Goal: Information Seeking & Learning: Learn about a topic

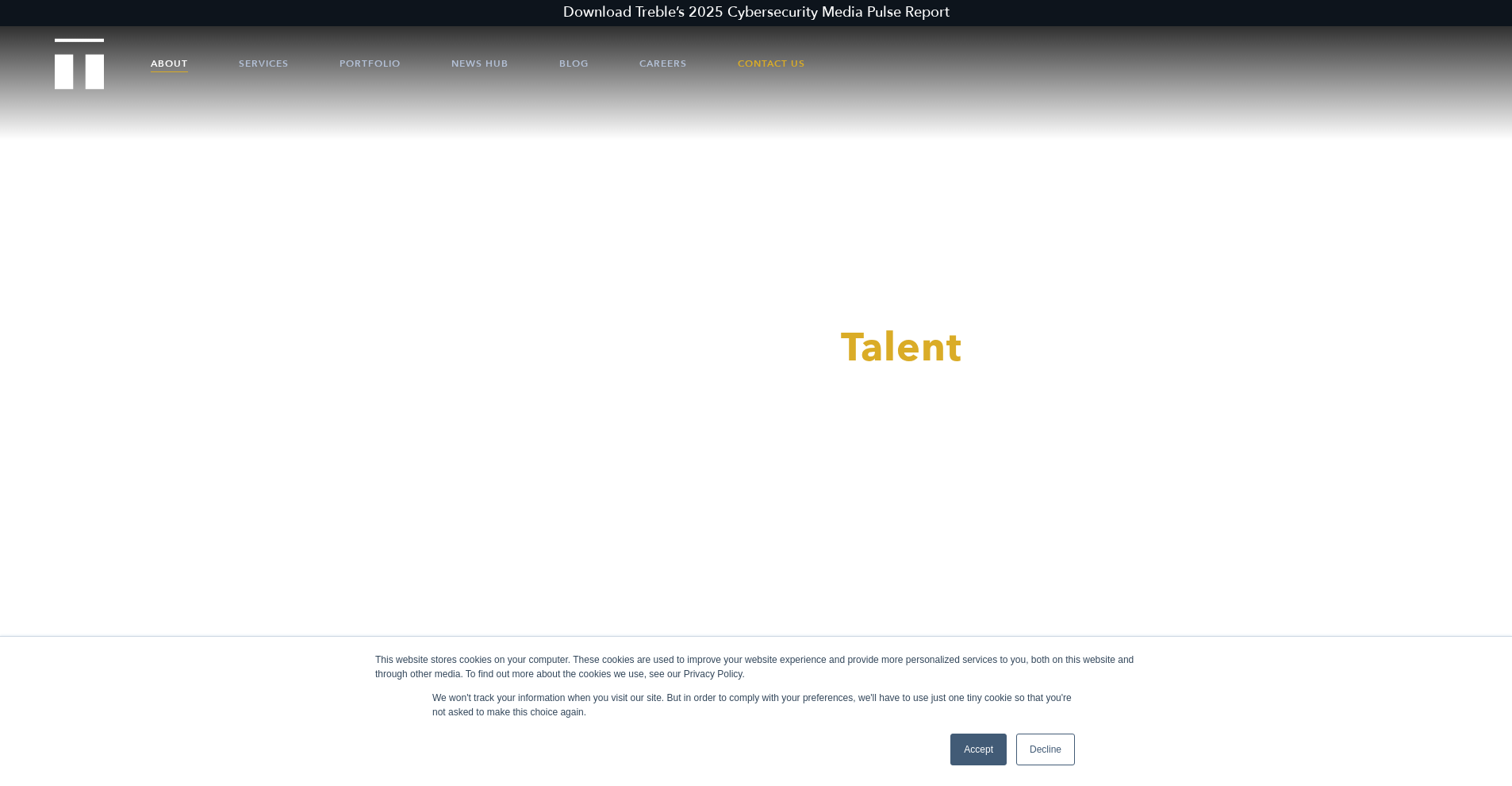
click at [174, 58] on link "About" at bounding box center [170, 63] width 37 height 47
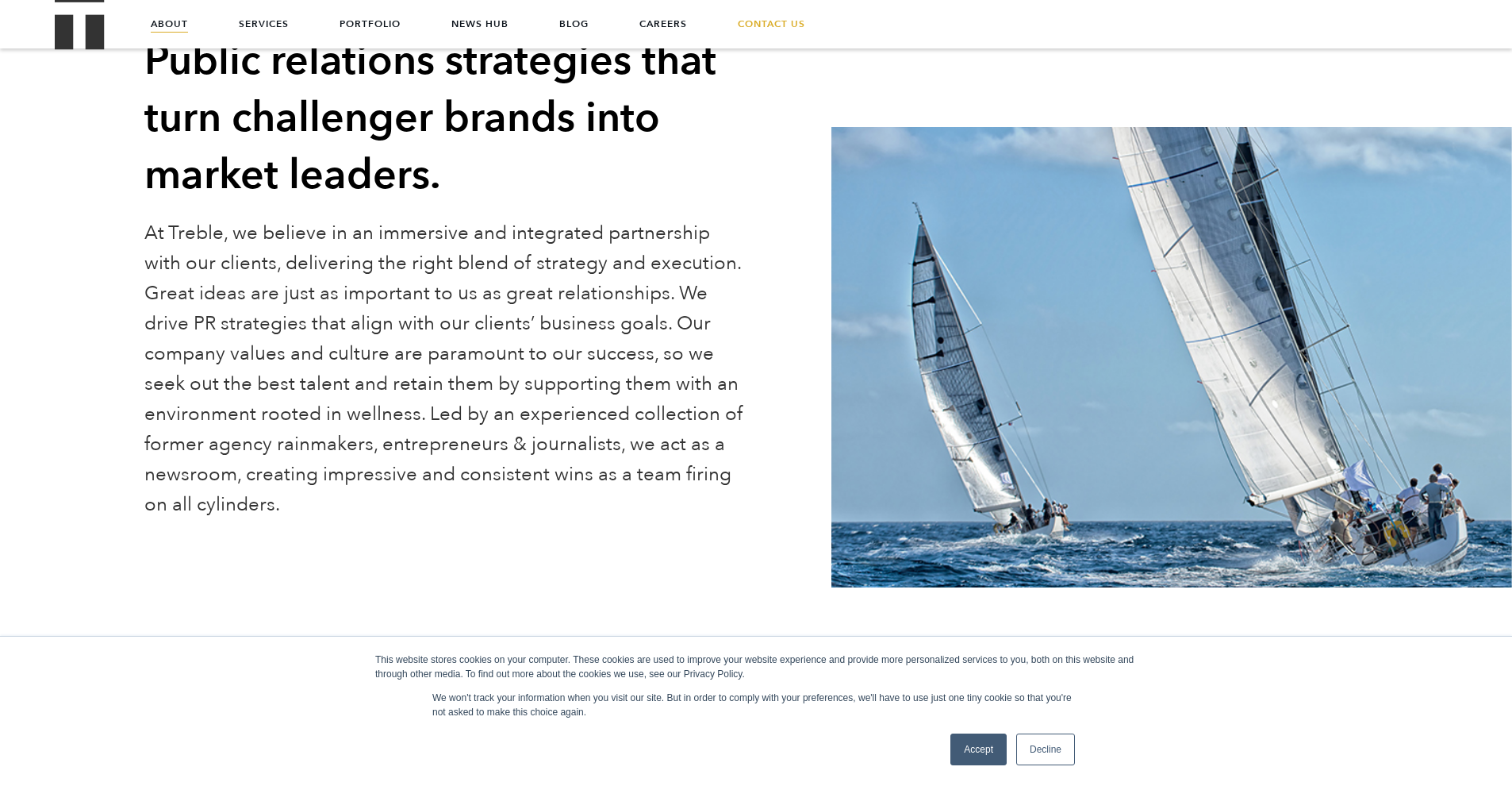
scroll to position [211, 0]
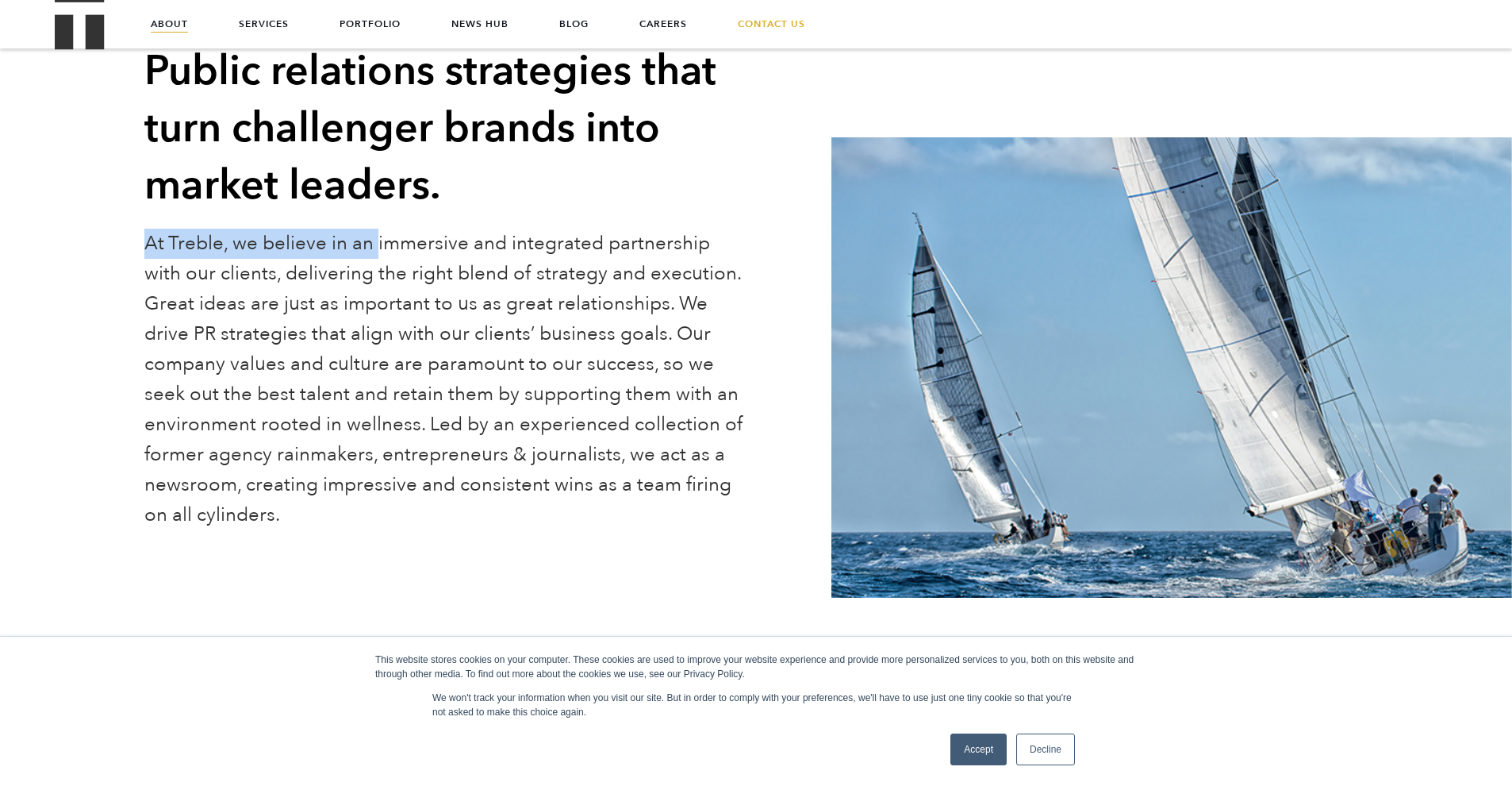
drag, startPoint x: 141, startPoint y: 231, endPoint x: 375, endPoint y: 252, distance: 234.9
click at [375, 252] on div "About Treble Public Relations Public relations strategies that turn challenger …" at bounding box center [477, 264] width 690 height 606
click at [375, 252] on p "At Treble, we believe in an immersive and integrated partnership with our clien…" at bounding box center [447, 379] width 607 height 301
click at [975, 757] on link "Accept" at bounding box center [979, 750] width 56 height 32
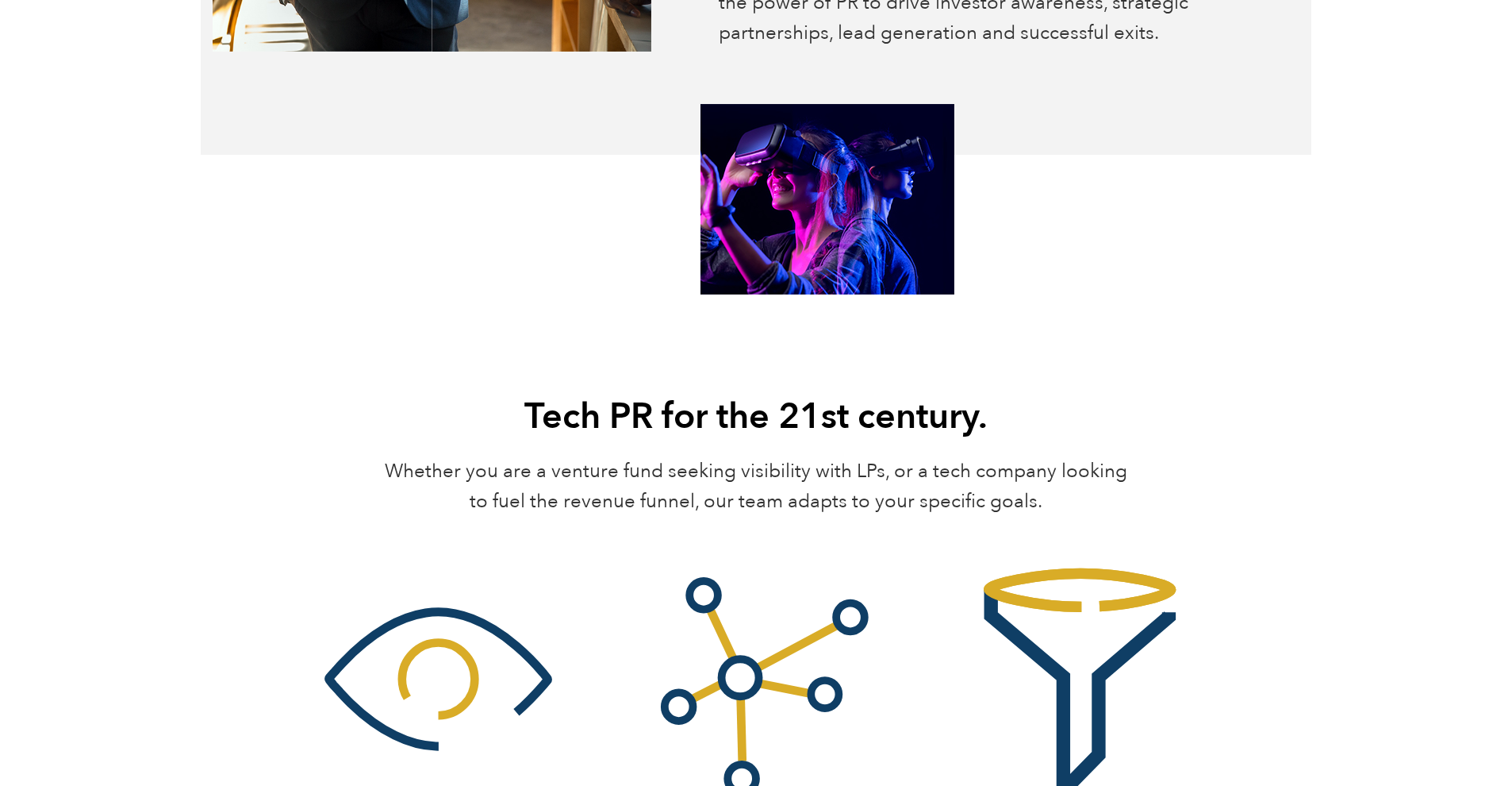
scroll to position [1931, 0]
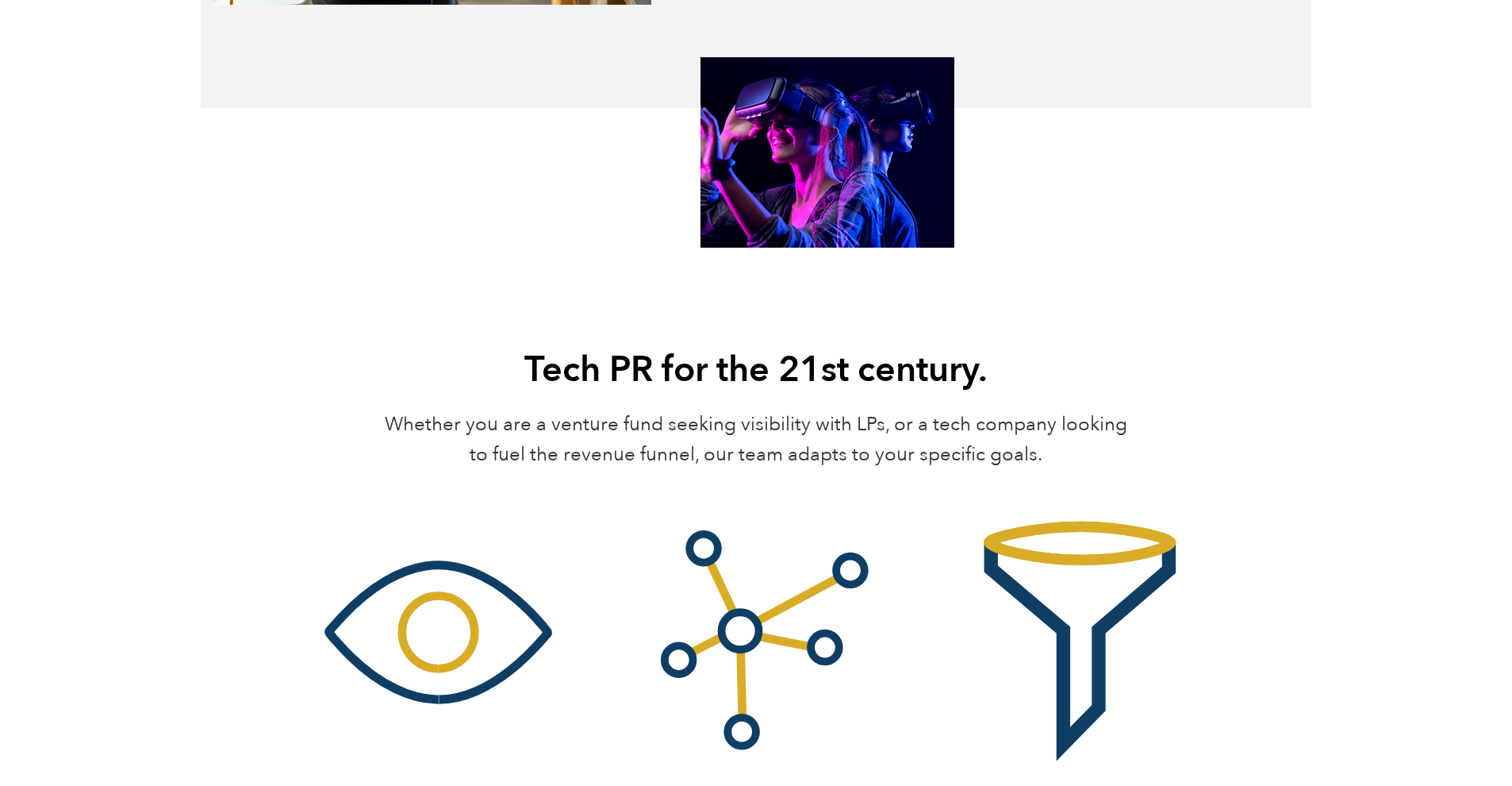
click at [418, 416] on p "Whether you are a venture fund seeking visibility with LPs, or a tech company l…" at bounding box center [756, 440] width 763 height 60
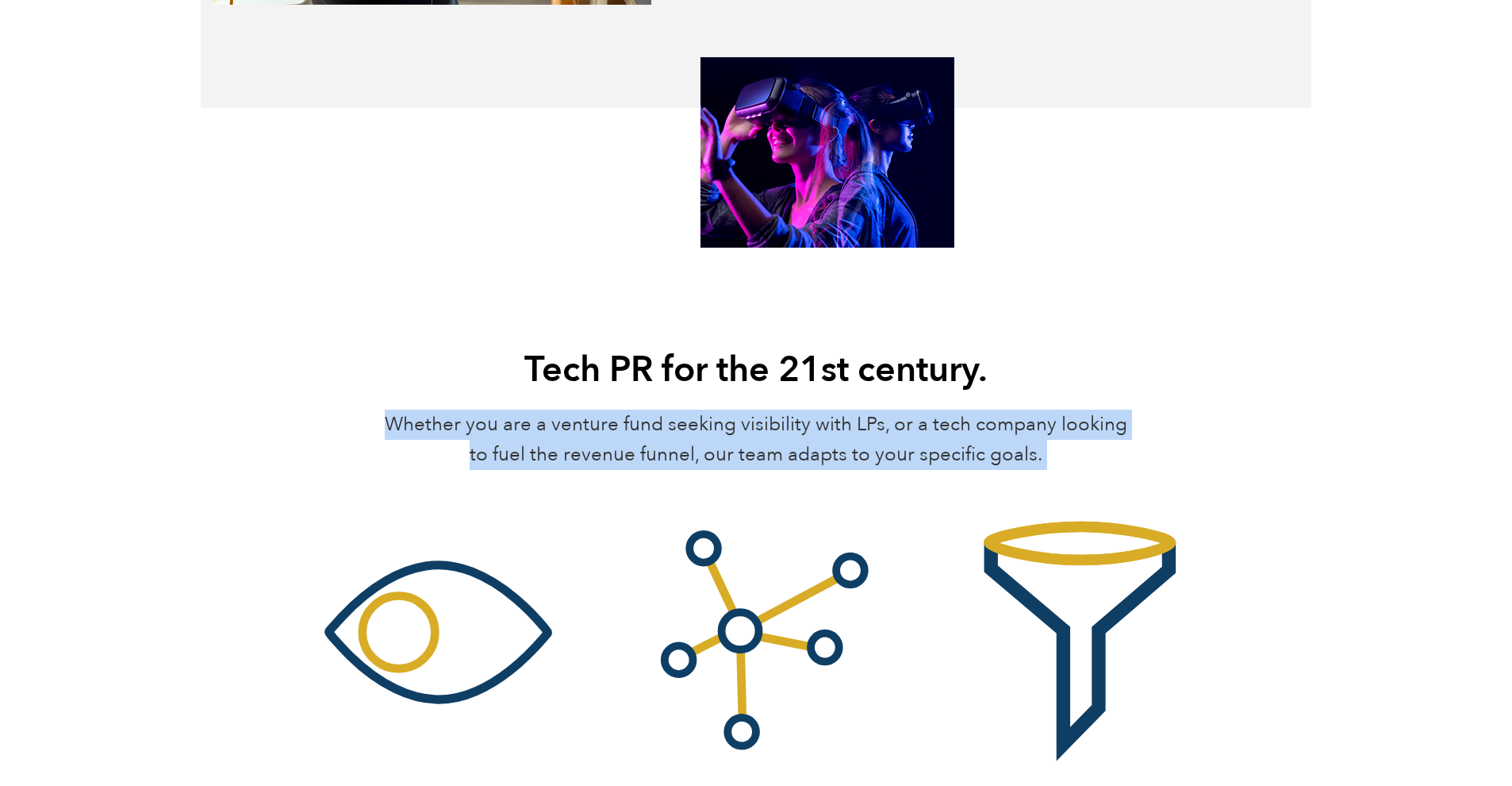
click at [418, 416] on p "Whether you are a venture fund seeking visibility with LPs, or a tech company l…" at bounding box center [756, 440] width 763 height 60
click at [608, 430] on p "Whether you are a venture fund seeking visibility with LPs, or a tech company l…" at bounding box center [756, 440] width 763 height 60
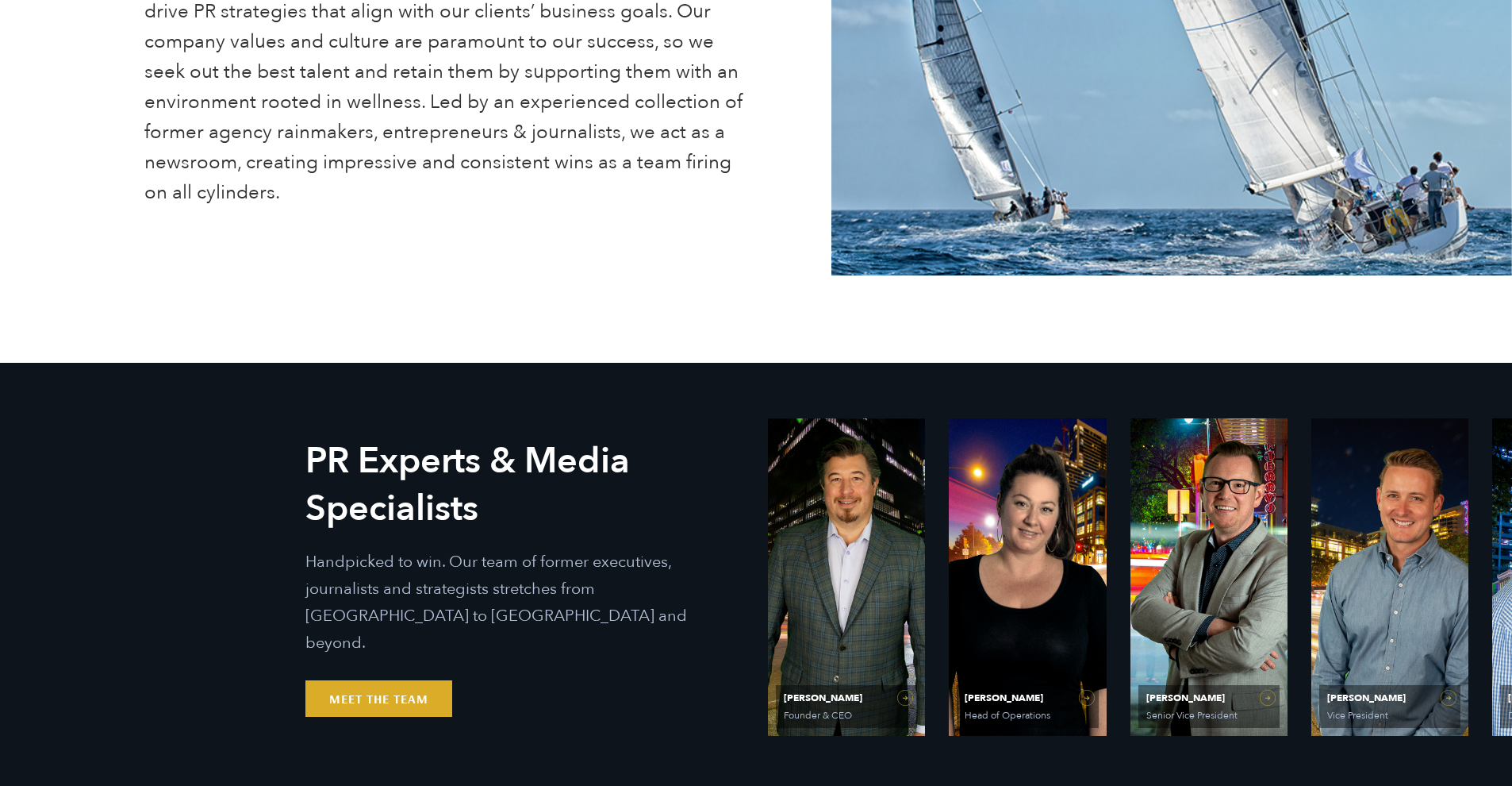
scroll to position [0, 0]
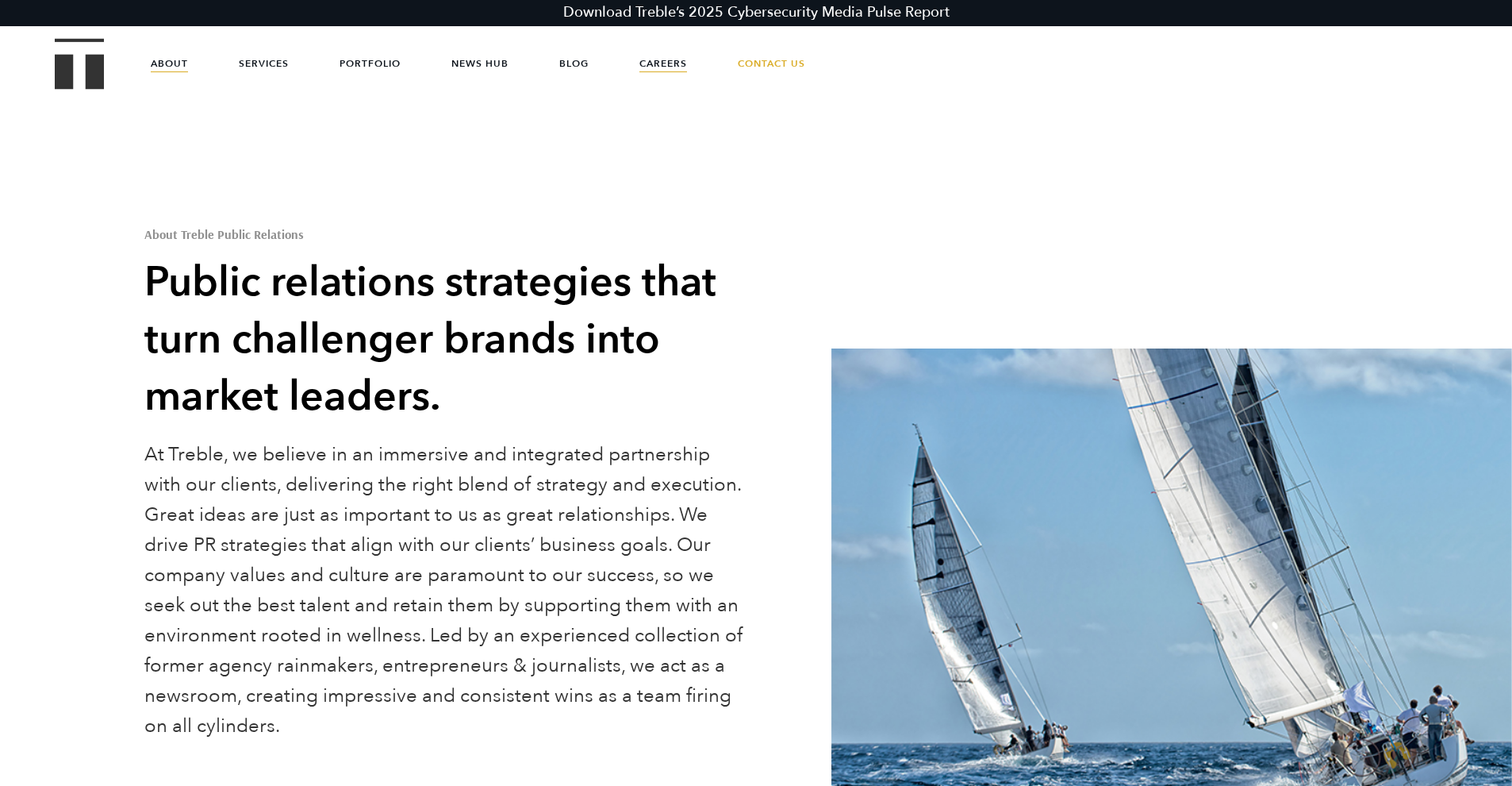
click at [672, 66] on link "Careers" at bounding box center [663, 63] width 47 height 47
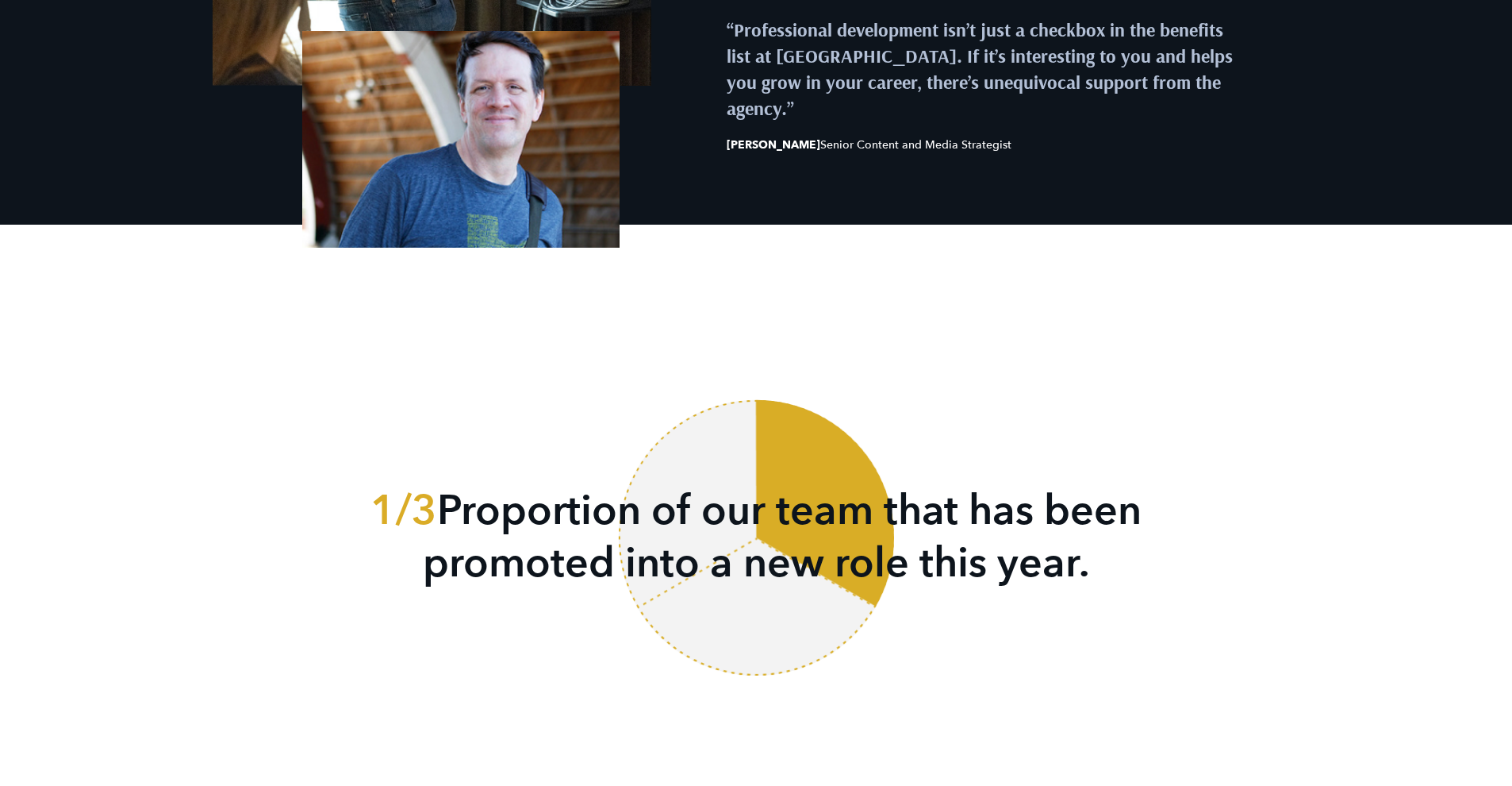
scroll to position [2585, 0]
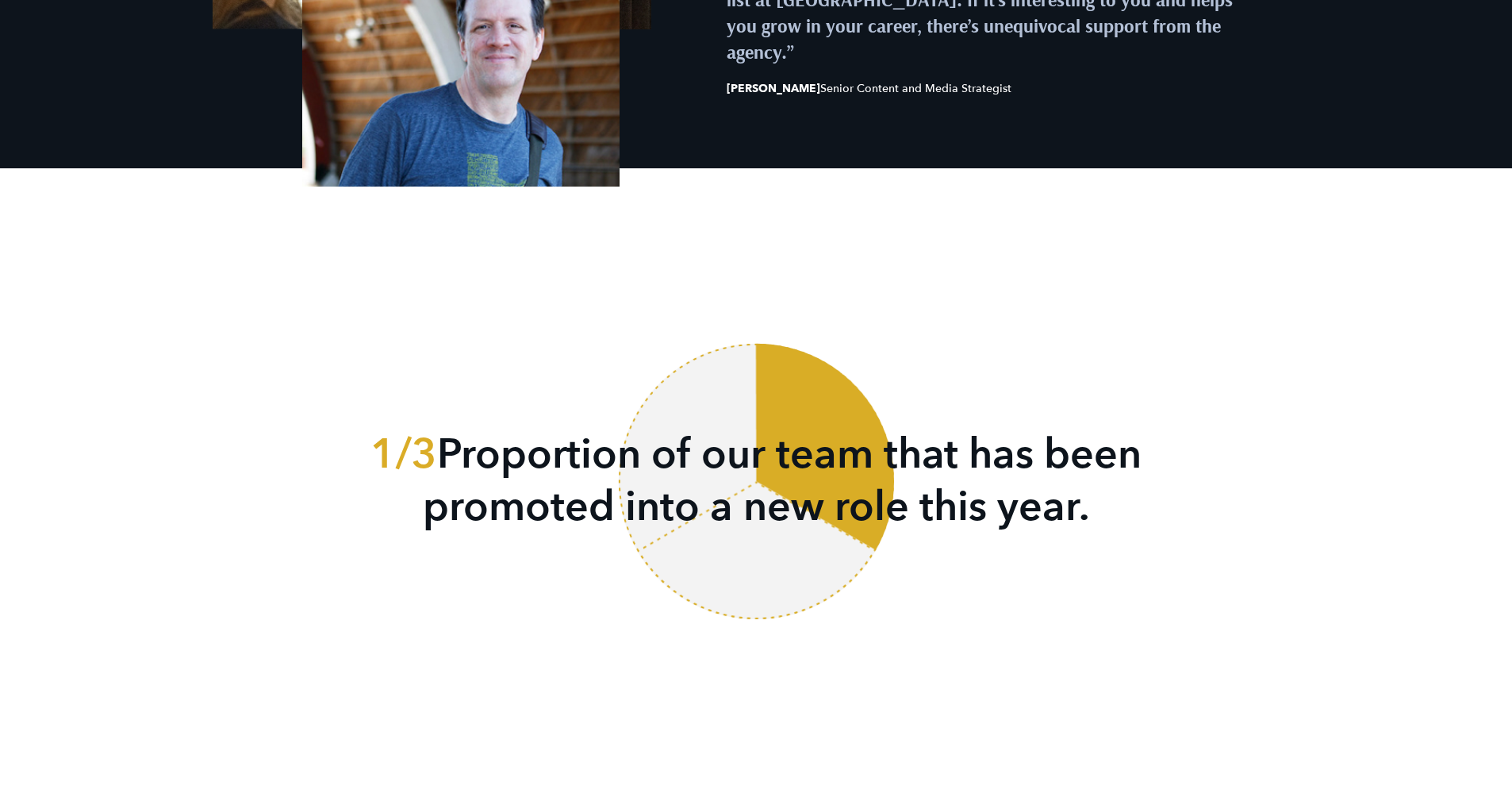
click at [482, 433] on p "1/3 Proportion of our team that has been promoted into a new role this year." at bounding box center [756, 481] width 787 height 104
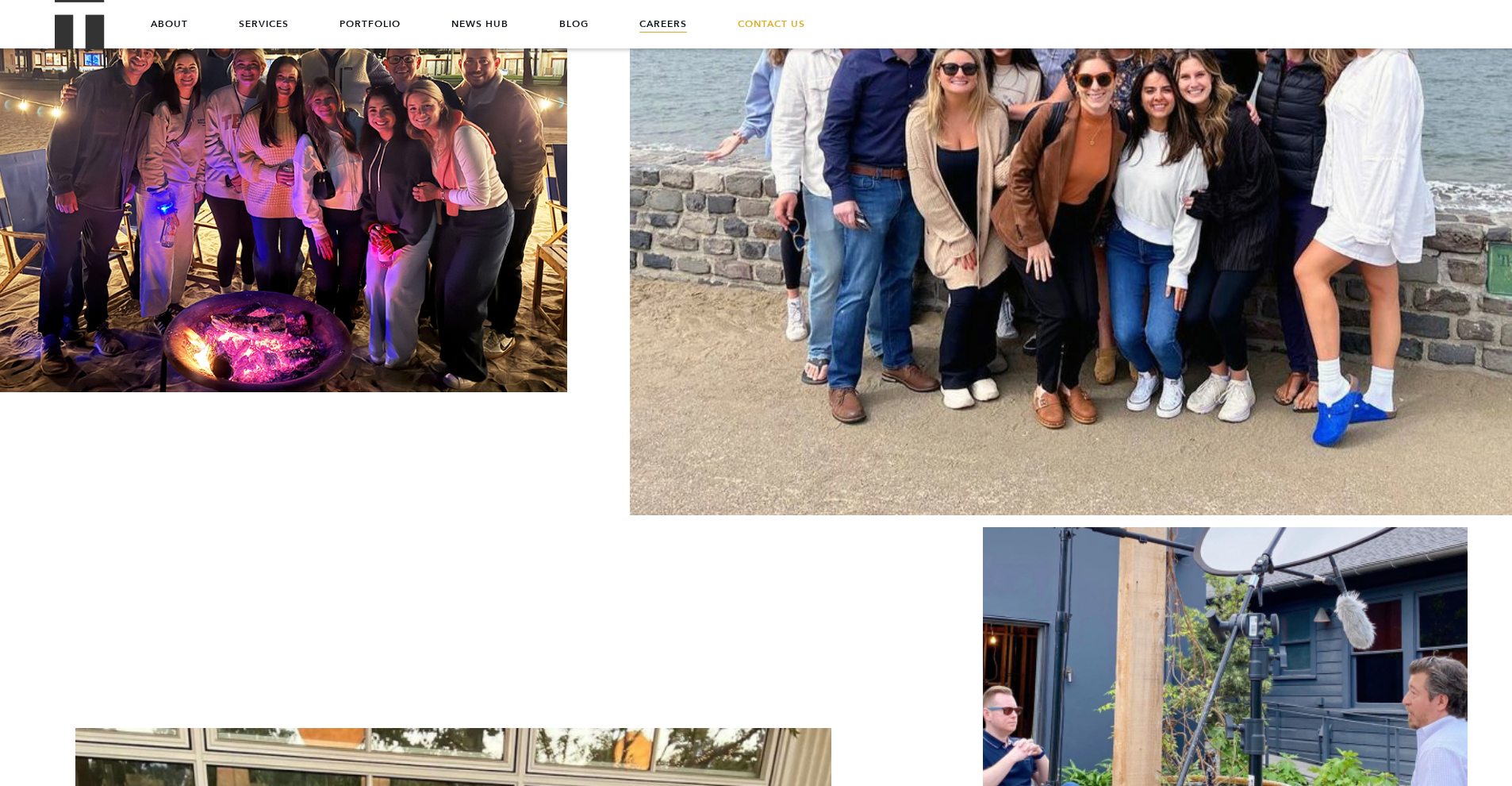
scroll to position [3028, 0]
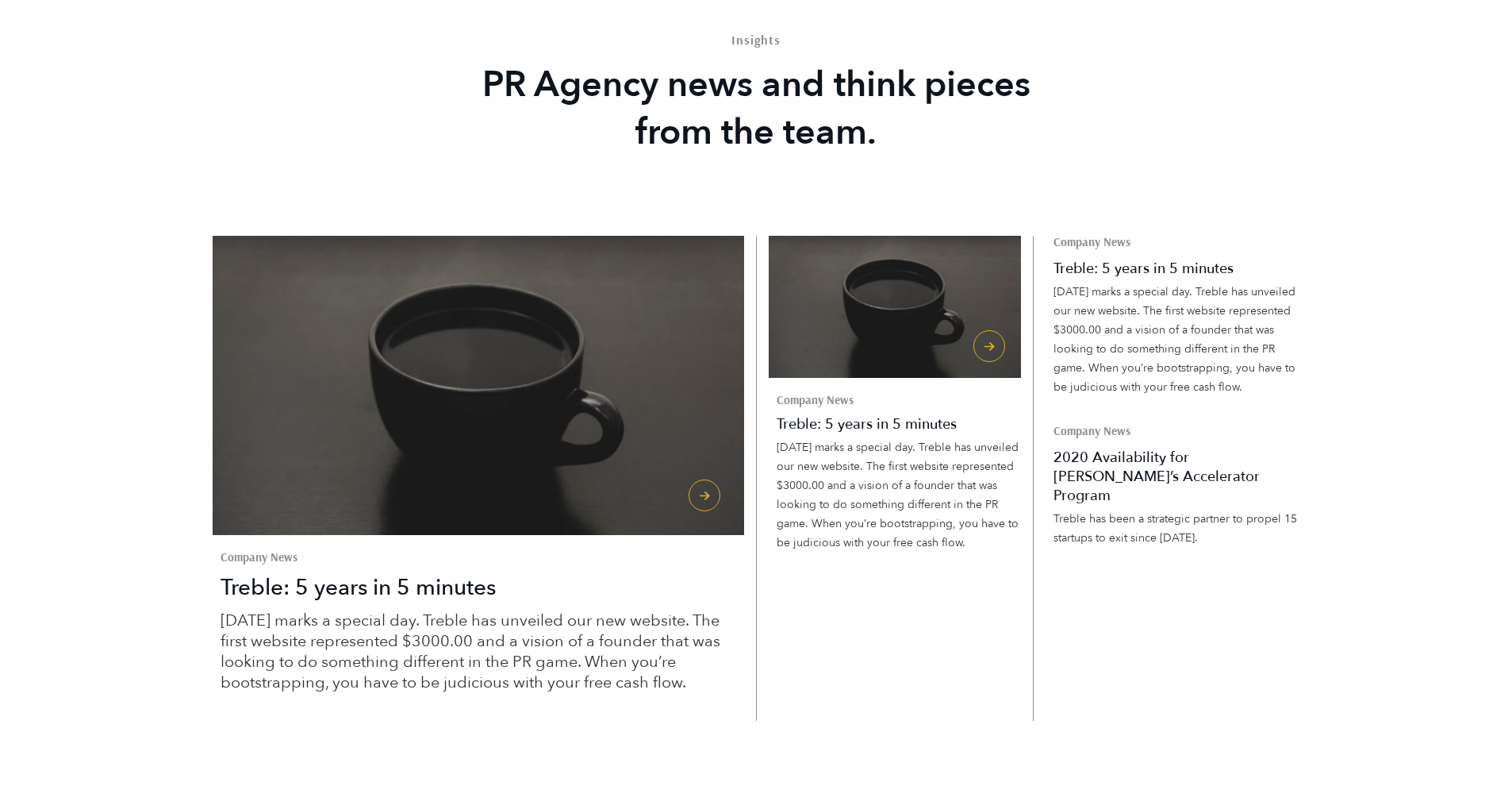
scroll to position [4068, 0]
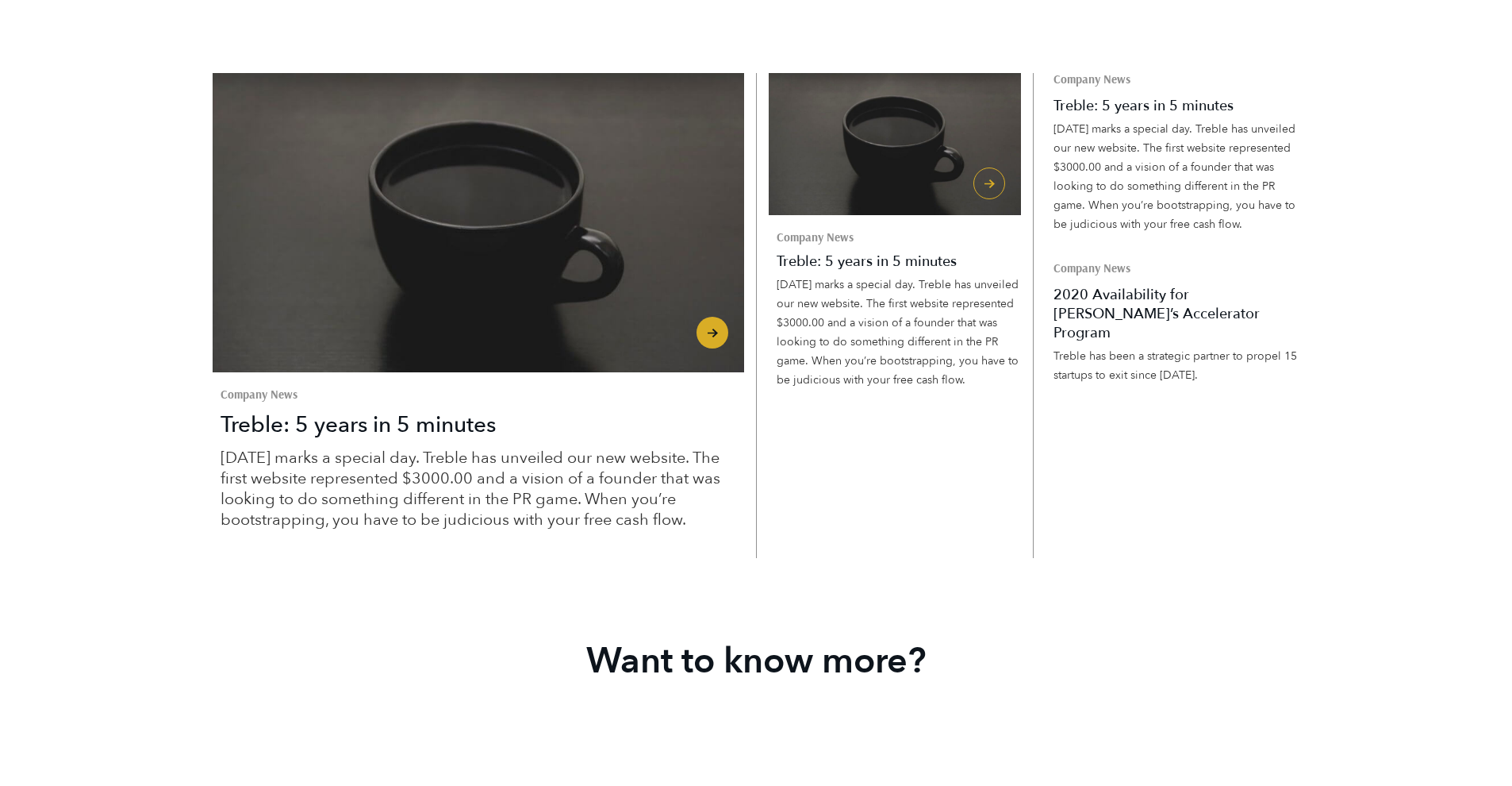
click at [508, 440] on h3 "Treble: 5 years in 5 minutes" at bounding box center [483, 425] width 524 height 31
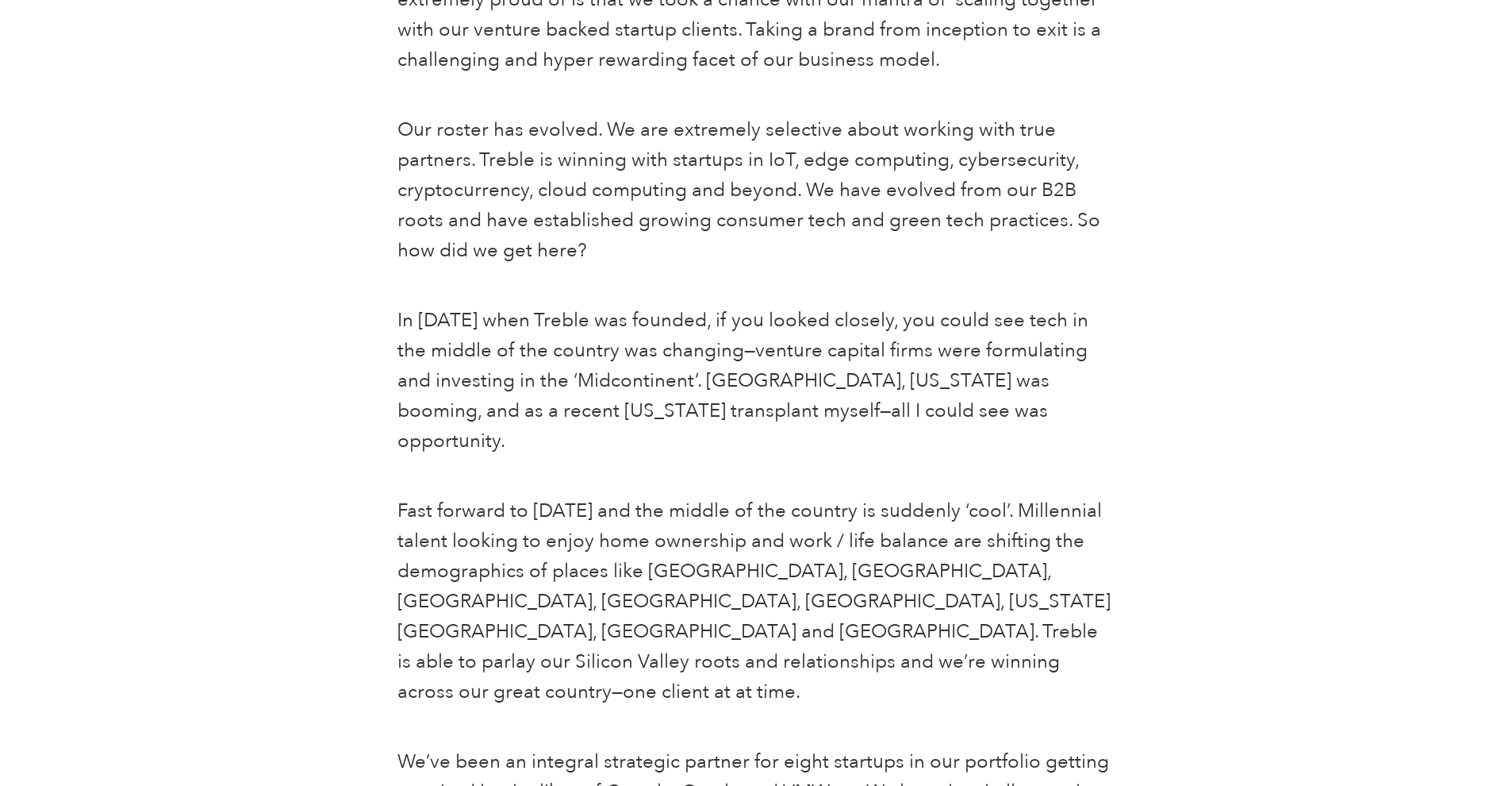
scroll to position [1203, 0]
